Goal: Task Accomplishment & Management: Manage account settings

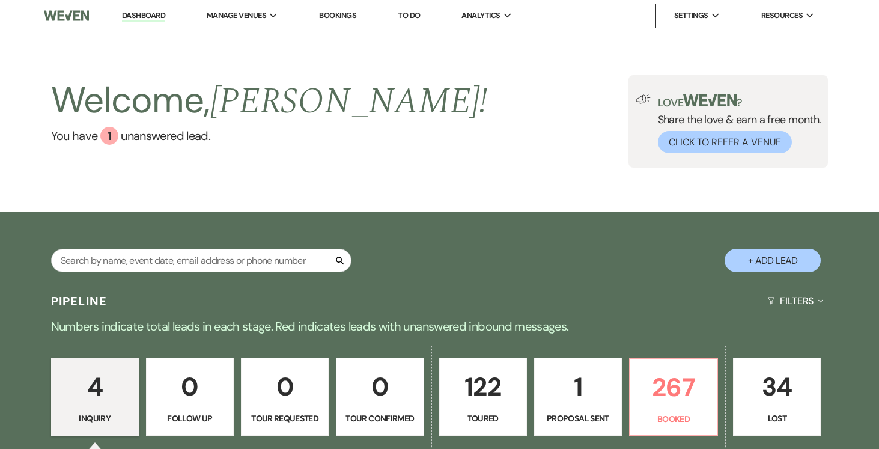
scroll to position [1, 0]
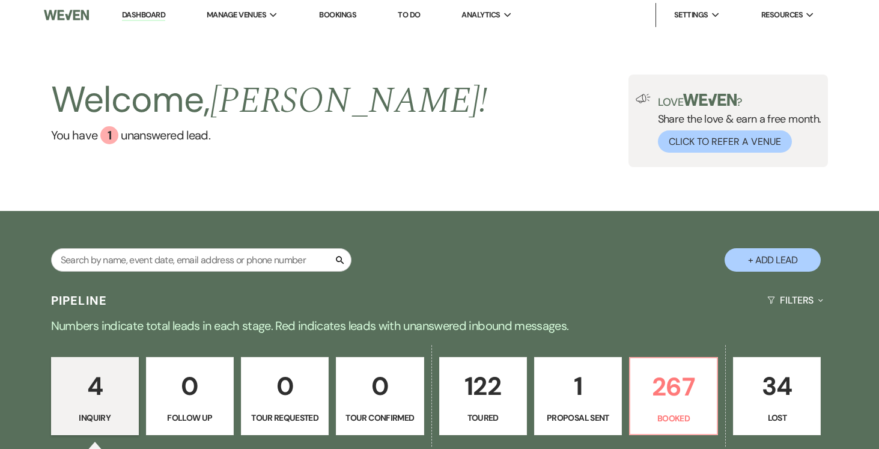
click at [586, 376] on p "1" at bounding box center [578, 386] width 72 height 40
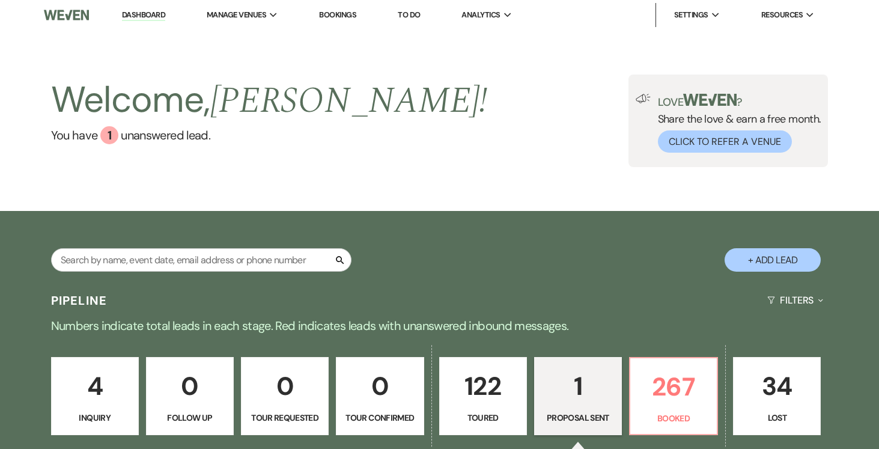
select select "6"
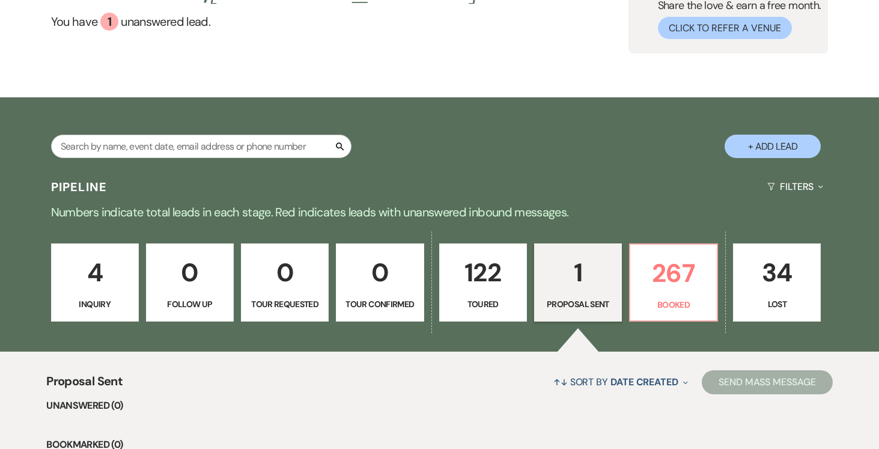
scroll to position [321, 0]
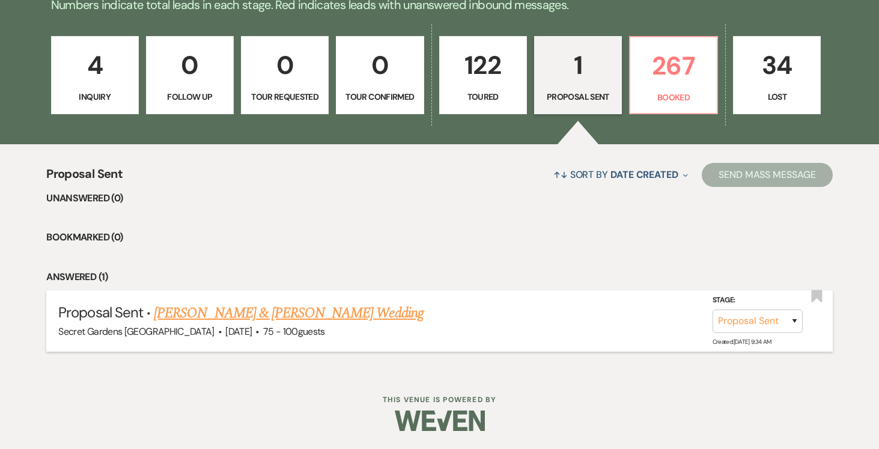
click at [370, 312] on link "[PERSON_NAME] & [PERSON_NAME] Wedding" at bounding box center [288, 313] width 269 height 22
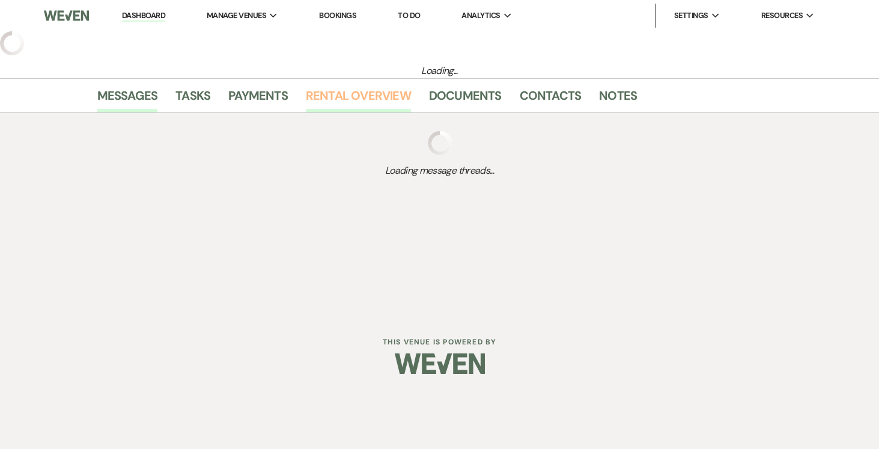
select select "6"
select select "2"
